Goal: Entertainment & Leisure: Consume media (video, audio)

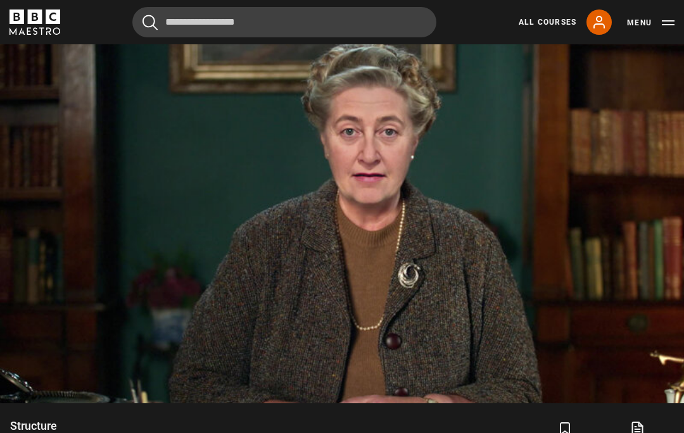
click at [509, 309] on video-js "Video Player is loading. Play Lesson Structure 10s Skip Back 10 seconds Pause 1…" at bounding box center [342, 210] width 684 height 385
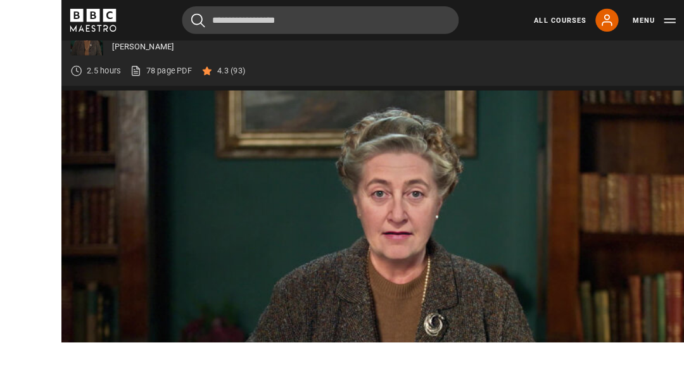
scroll to position [594, 0]
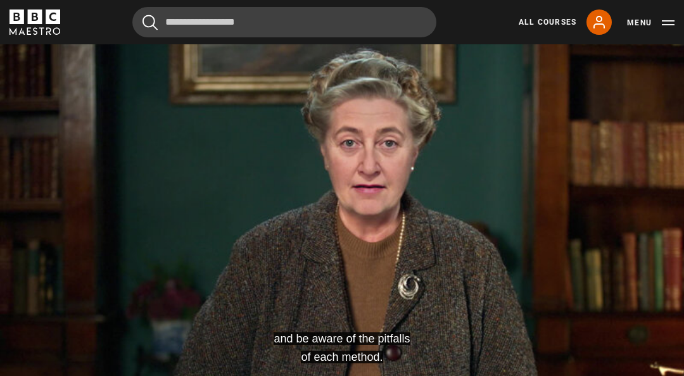
click at [529, 217] on video-js "and be aware of the pitfalls of each method. Video Player is loading. Play Less…" at bounding box center [342, 222] width 684 height 385
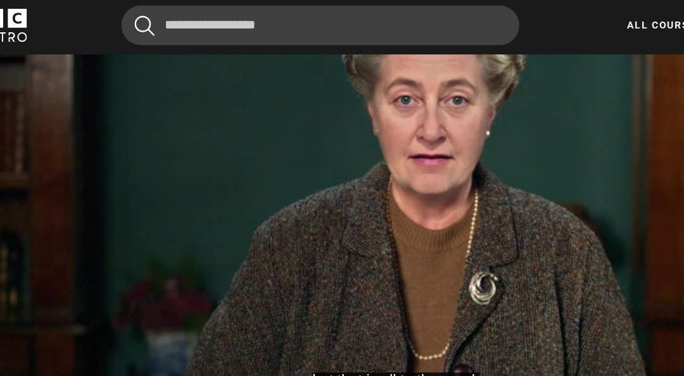
scroll to position [659, 0]
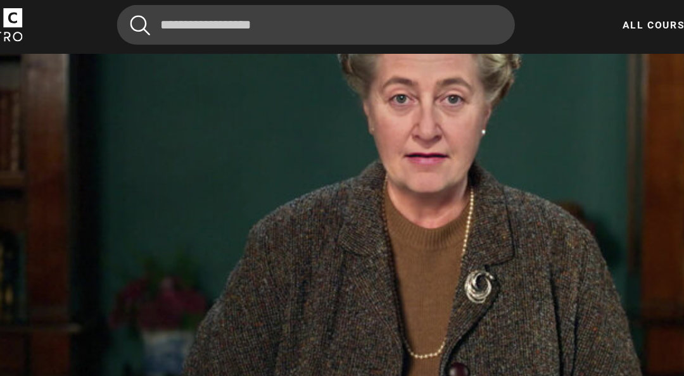
click at [451, 292] on video-js "Video Player is loading. Play Lesson Structure 10s Skip Back 10 seconds Pause 1…" at bounding box center [342, 157] width 684 height 385
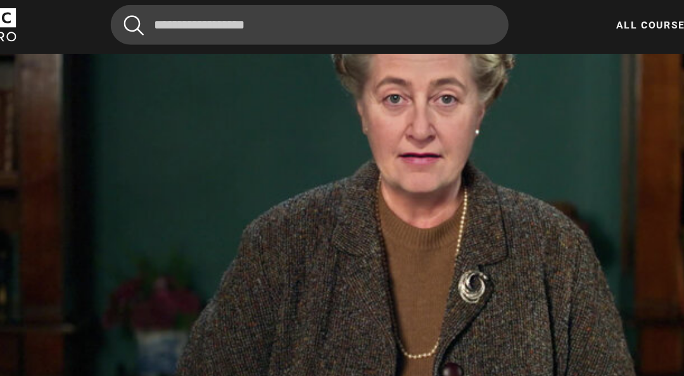
click at [461, 266] on video-js "Video Player is loading. Play Lesson Structure 10s Skip Back 10 seconds Pause 1…" at bounding box center [342, 157] width 684 height 385
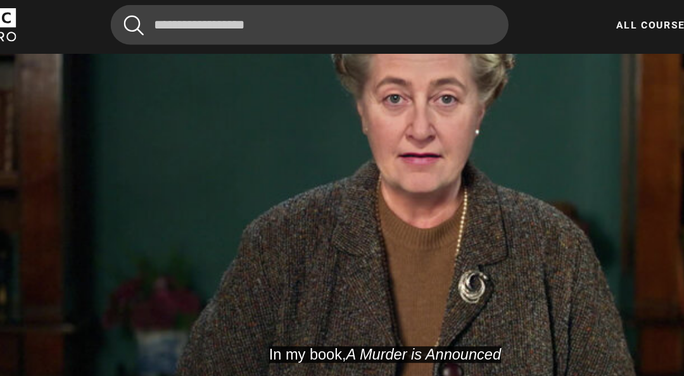
click at [491, 280] on video-js "In my book, A Murder is Announced Video Player is loading. Play Lesson Structur…" at bounding box center [342, 157] width 684 height 385
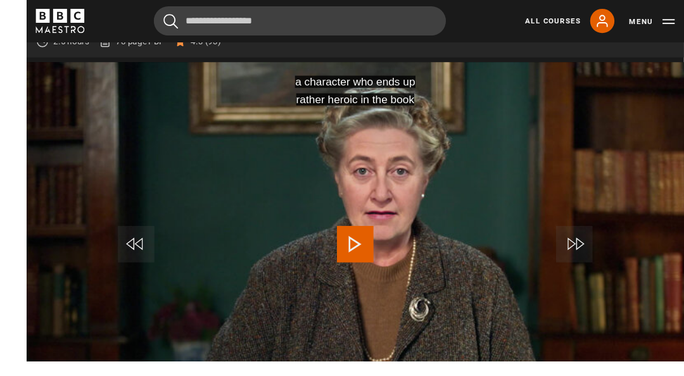
scroll to position [591, 0]
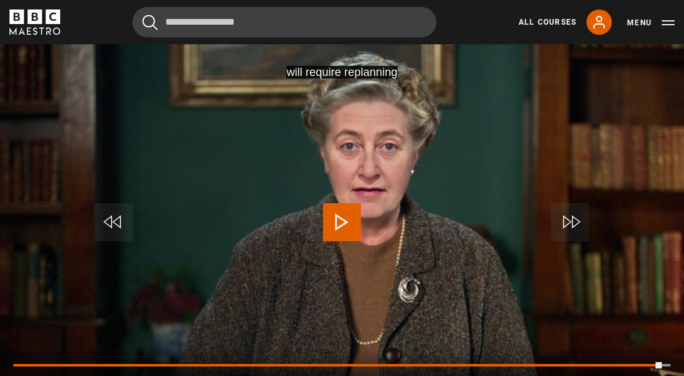
click at [653, 361] on div "10s Skip Back 10 seconds Play 10s Skip Forward 10 seconds Loaded : 99.91% Play …" at bounding box center [342, 383] width 684 height 70
click at [625, 254] on video-js "but that is all to the good. Video Player is loading. Play Lesson Structure 10s…" at bounding box center [342, 225] width 684 height 385
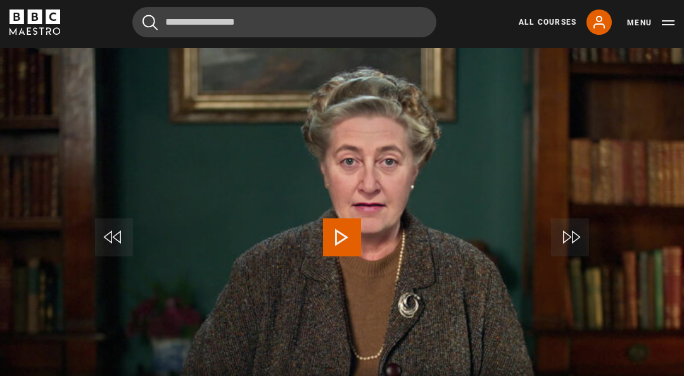
scroll to position [573, 0]
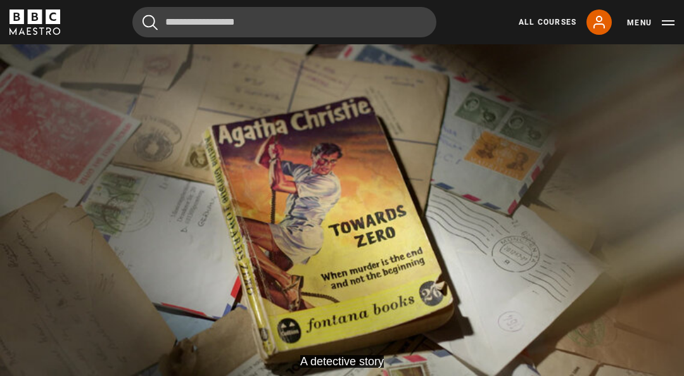
scroll to position [591, 0]
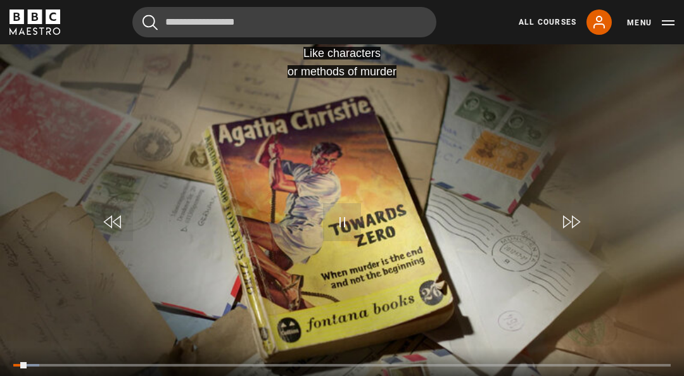
click at [374, 254] on video-js "Like characters or methods of murder Video Player is loading. Play Lesson Clues…" at bounding box center [342, 225] width 684 height 385
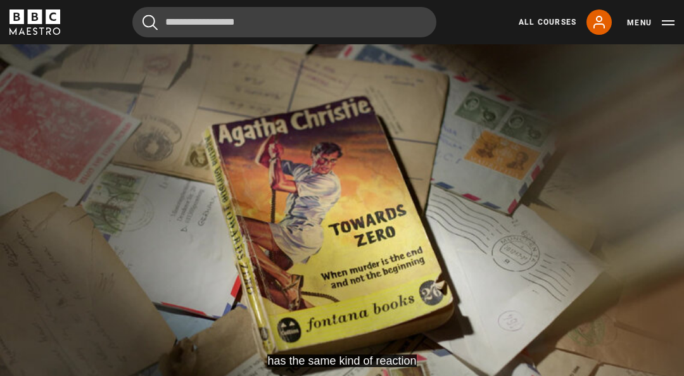
click at [356, 248] on button "Pause" at bounding box center [342, 222] width 44 height 57
